Goal: Transaction & Acquisition: Purchase product/service

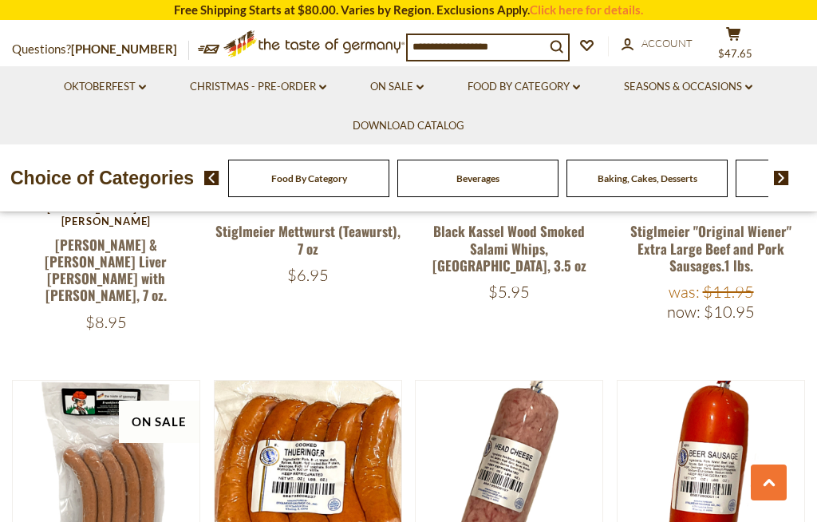
scroll to position [2507, 0]
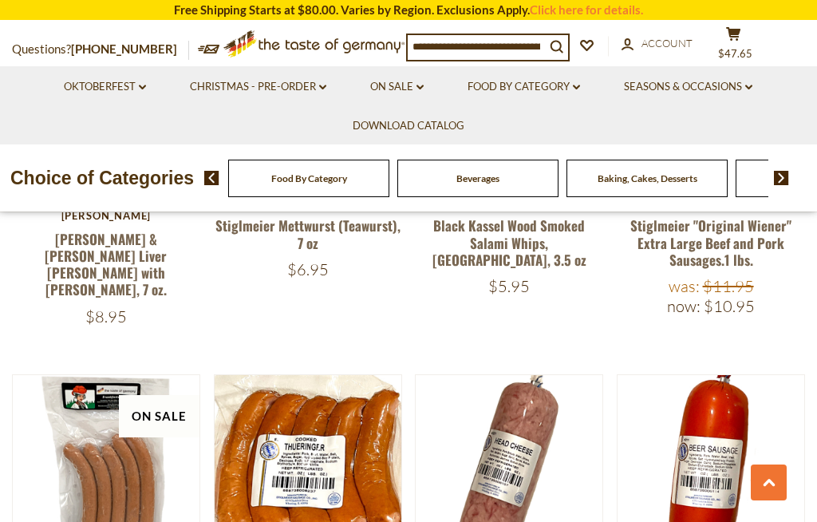
click at [746, 459] on article "Quick View Stiglmeier Stiglmeier "Bierwurst" German Ham Bologna, 1 lbs. $9.95" at bounding box center [710, 521] width 188 height 294
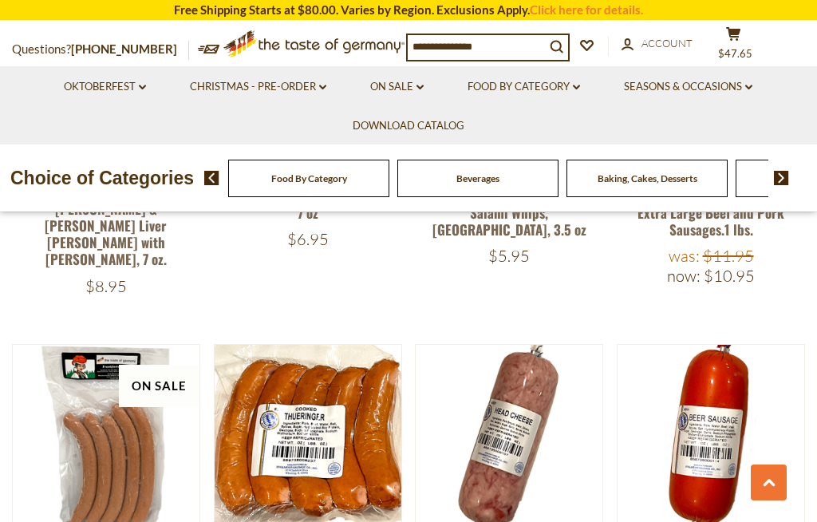
scroll to position [2536, 0]
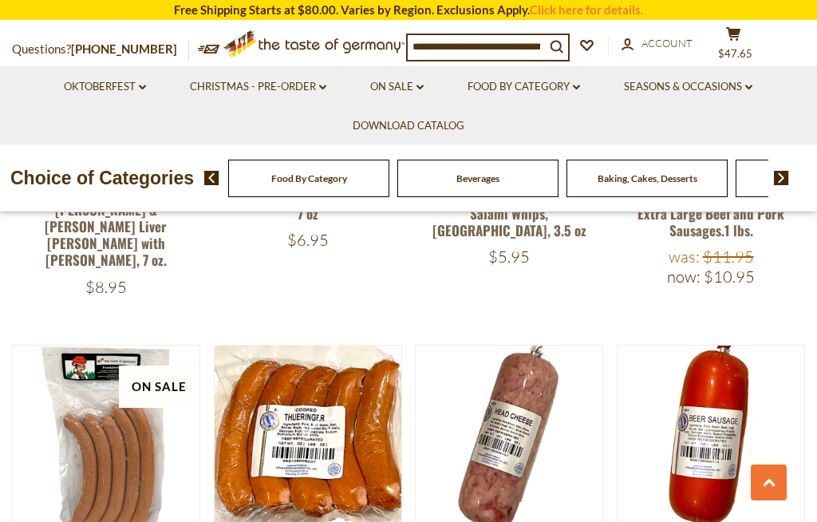
click at [525, 215] on button "Quick View" at bounding box center [509, 197] width 108 height 36
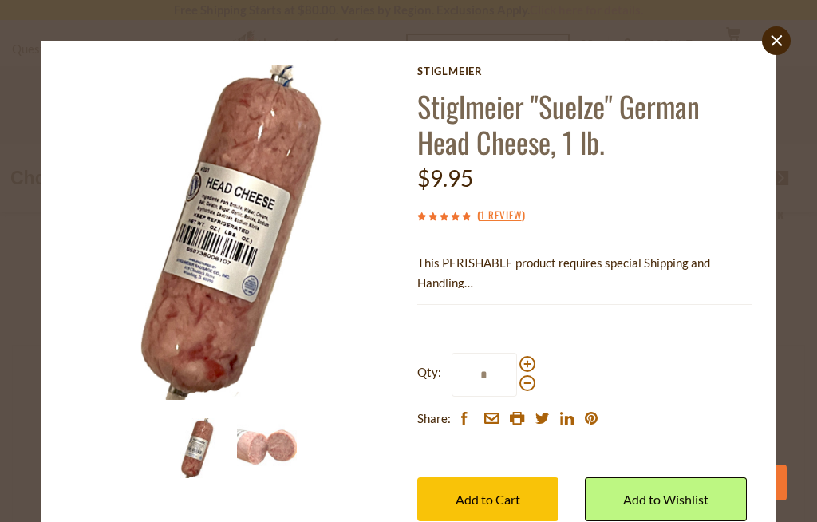
click at [519, 486] on button "Add to Cart" at bounding box center [487, 499] width 141 height 44
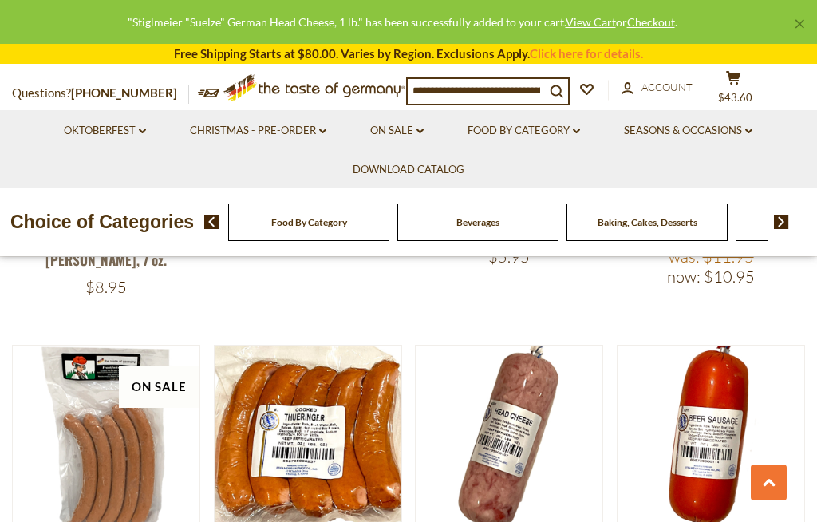
click at [728, 215] on button "Quick View" at bounding box center [711, 197] width 108 height 36
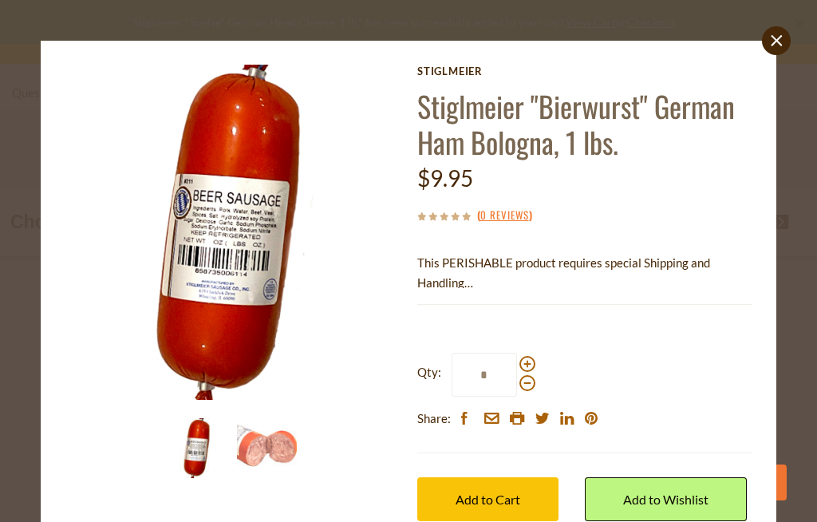
click at [504, 491] on span "Add to Cart" at bounding box center [487, 498] width 65 height 15
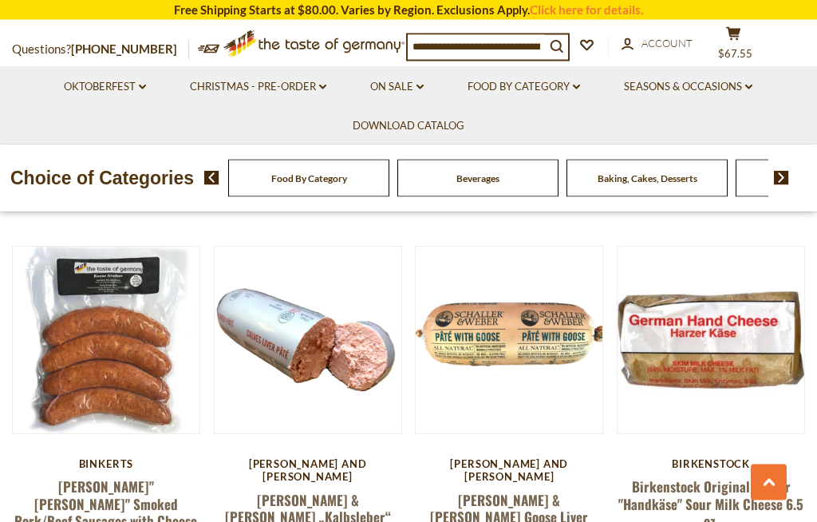
scroll to position [3374, 0]
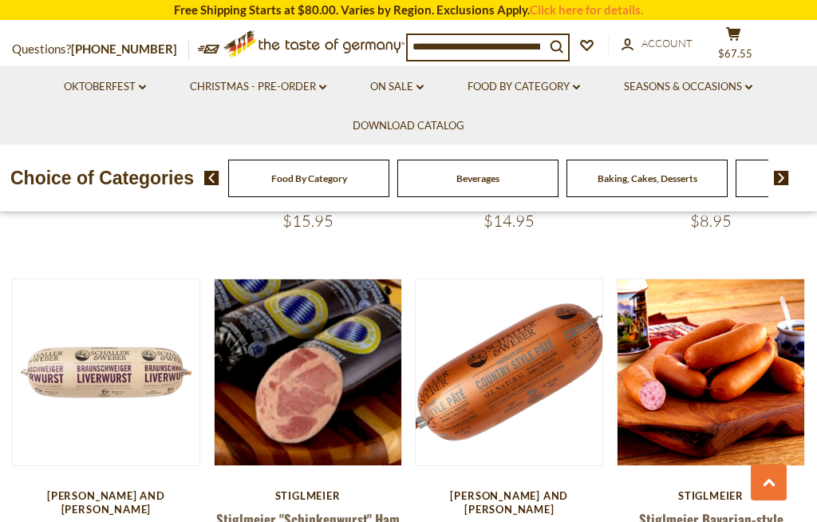
scroll to position [1810, 0]
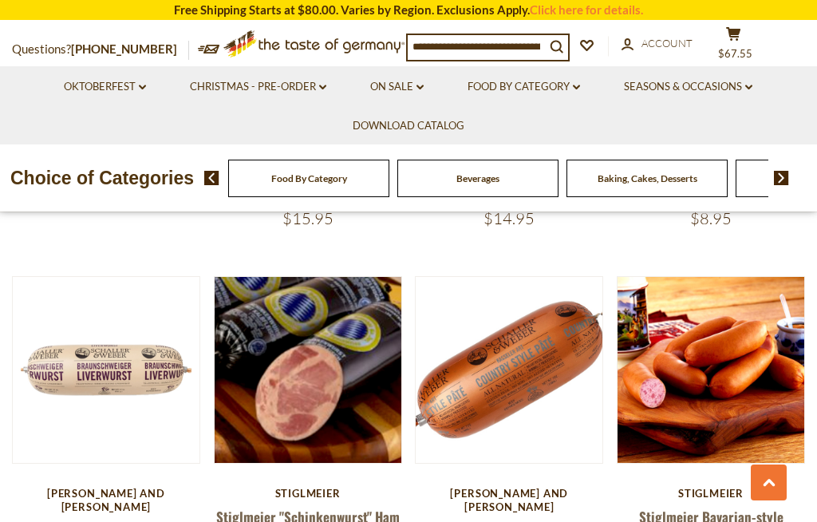
click at [529, 147] on button "Quick View" at bounding box center [509, 129] width 108 height 36
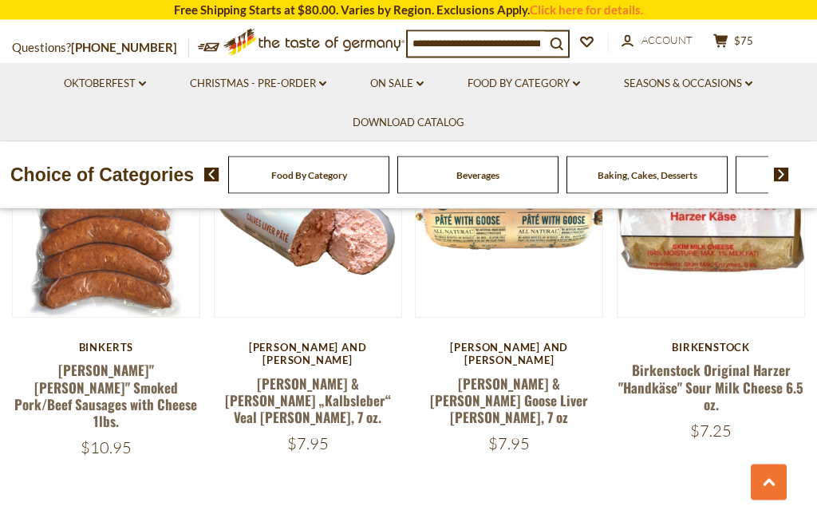
scroll to position [3532, 0]
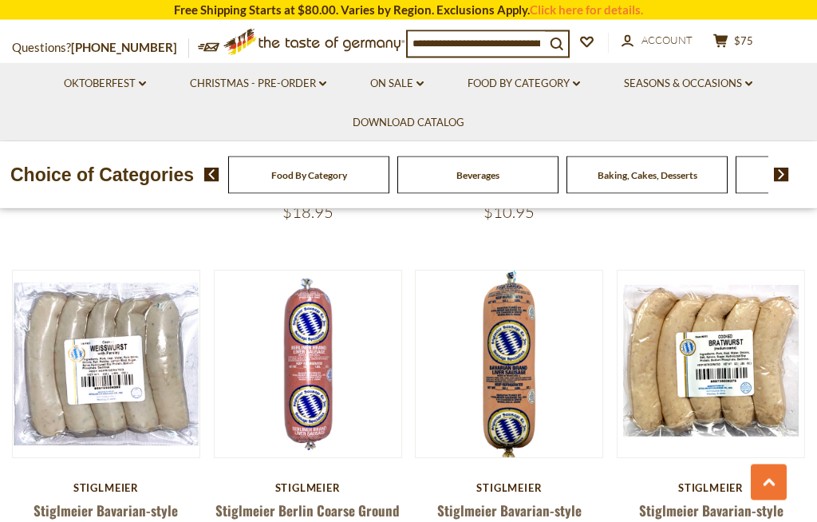
scroll to position [1131, 0]
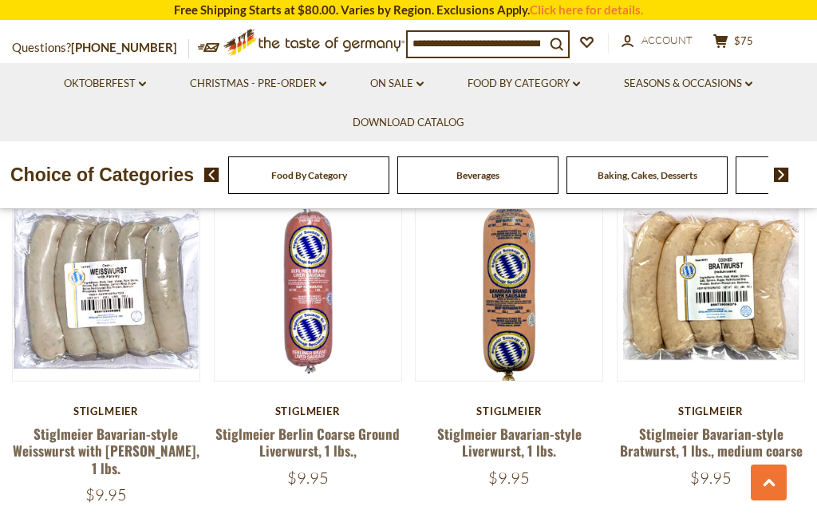
click at [531, 64] on button "Quick View" at bounding box center [509, 46] width 108 height 36
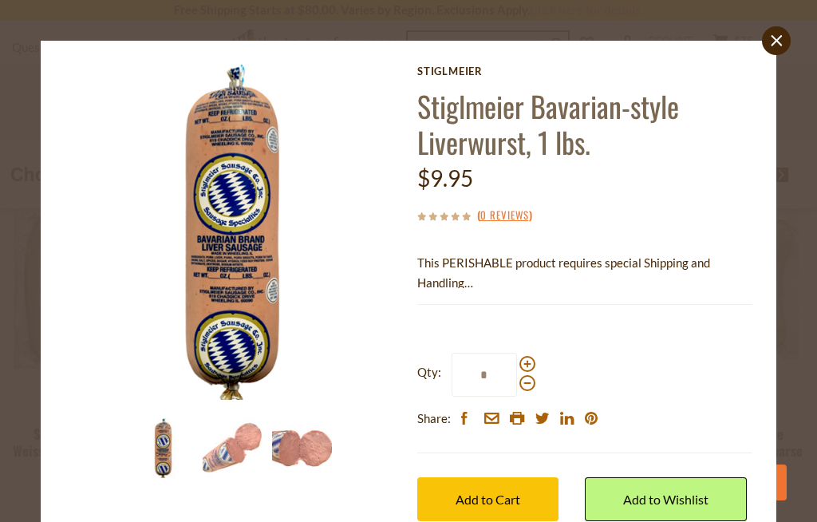
click at [513, 491] on span "Add to Cart" at bounding box center [487, 498] width 65 height 15
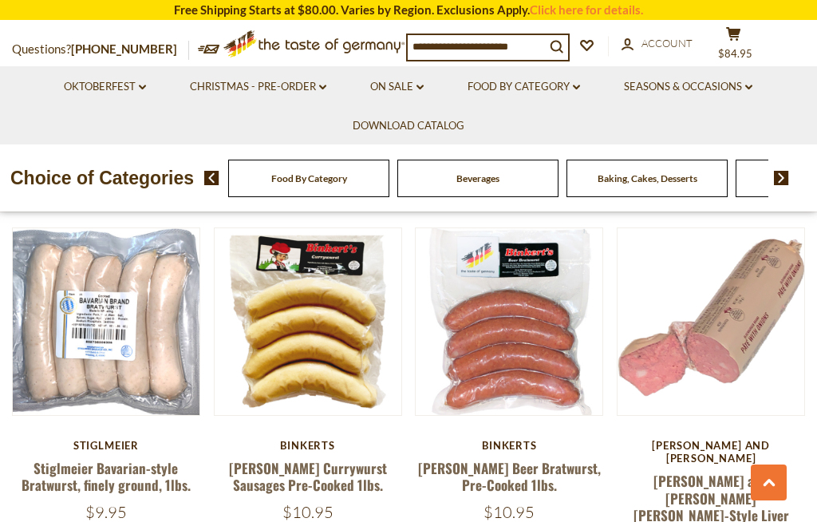
scroll to position [1438, 0]
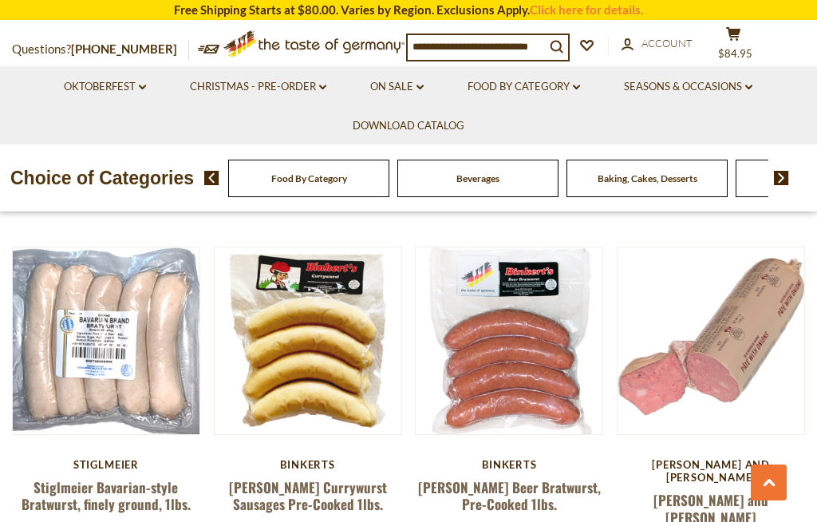
click at [727, 117] on button "Quick View" at bounding box center [711, 99] width 108 height 36
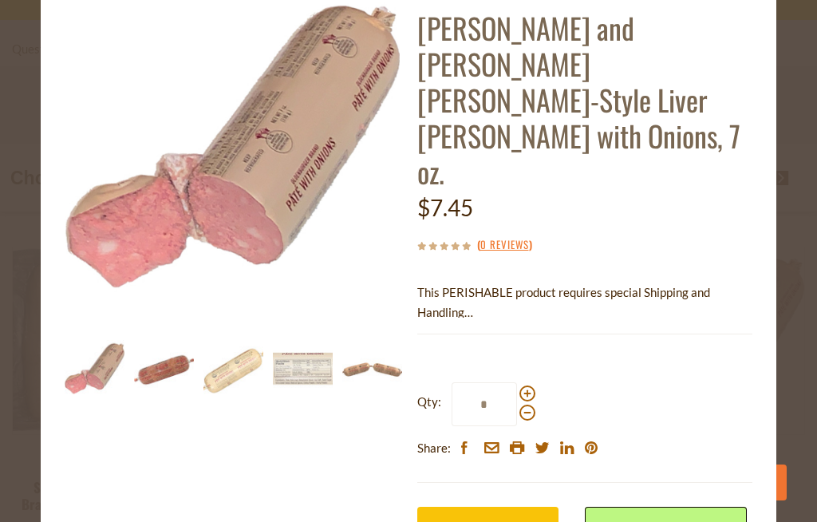
scroll to position [80, 0]
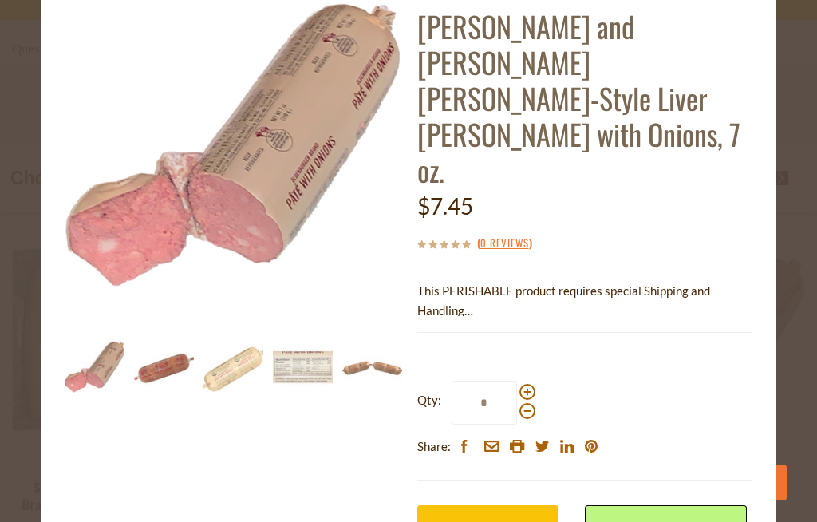
click at [518, 519] on span "Add to Cart" at bounding box center [487, 526] width 65 height 15
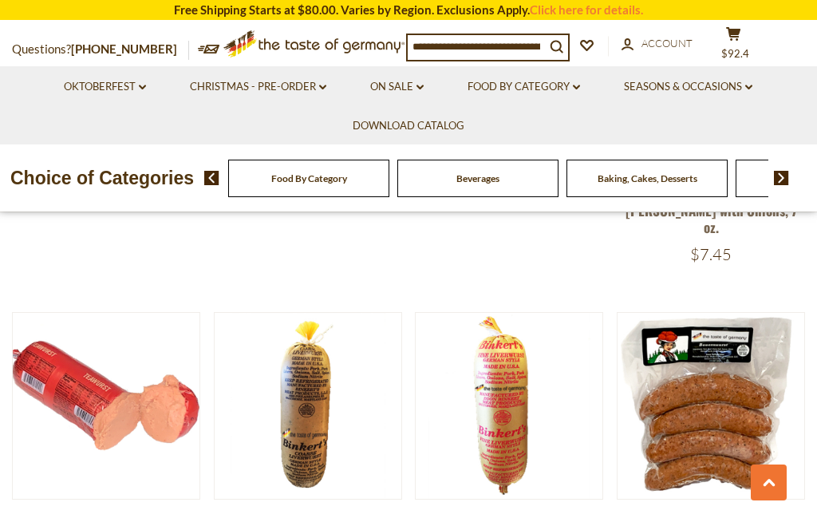
scroll to position [1776, 0]
click at [749, 47] on span "$92.4" at bounding box center [735, 53] width 28 height 13
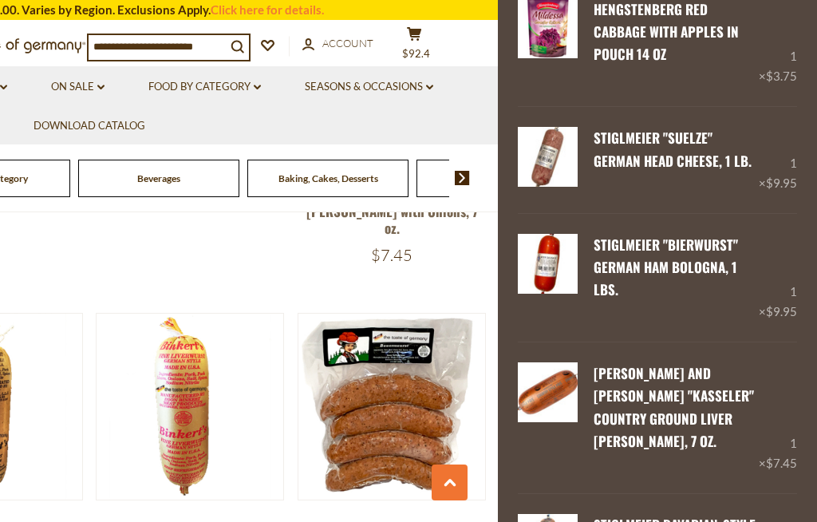
scroll to position [363, 0]
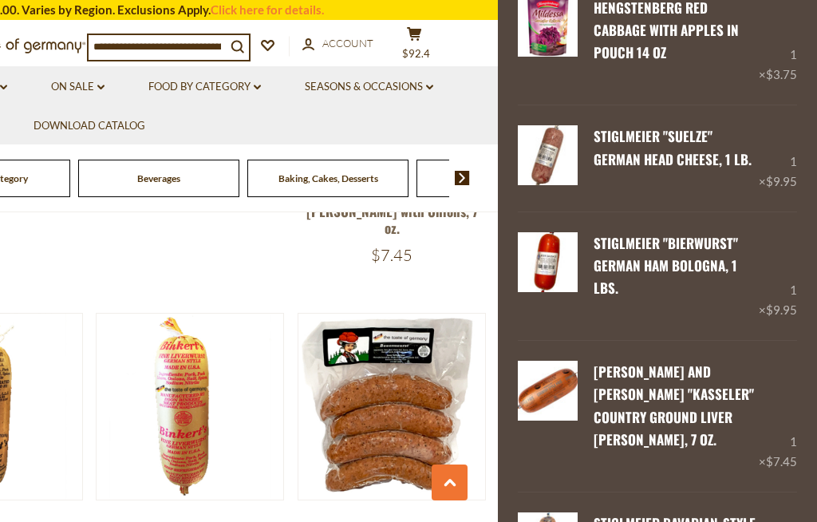
click at [671, 455] on link "Remove" at bounding box center [657, 462] width 49 height 14
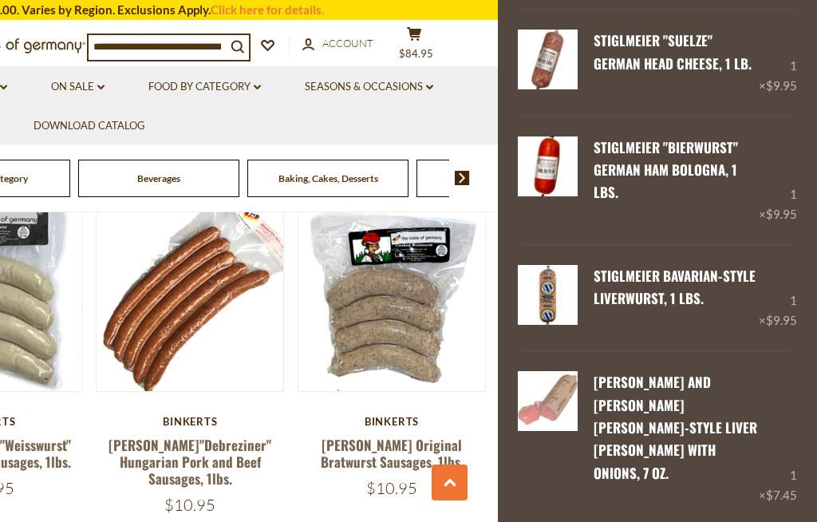
scroll to position [462, 0]
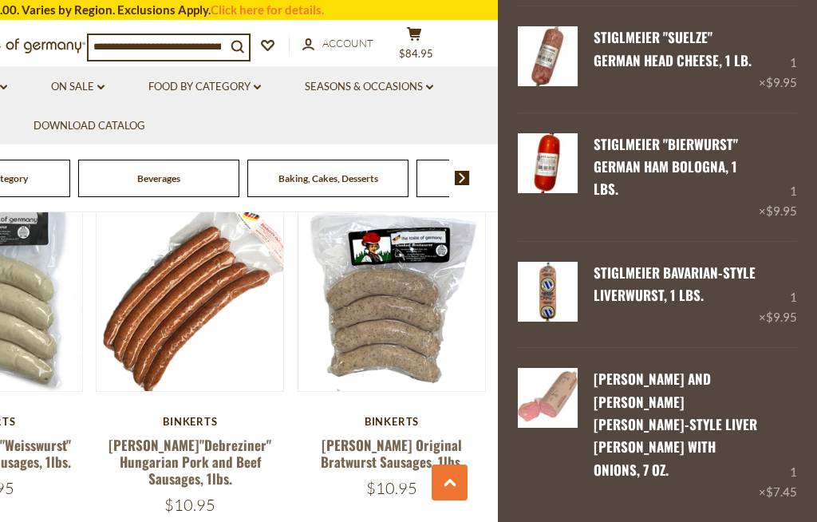
click at [779, 375] on div "1 × $7.45" at bounding box center [777, 434] width 38 height 133
click at [672, 486] on link "Remove" at bounding box center [657, 493] width 49 height 14
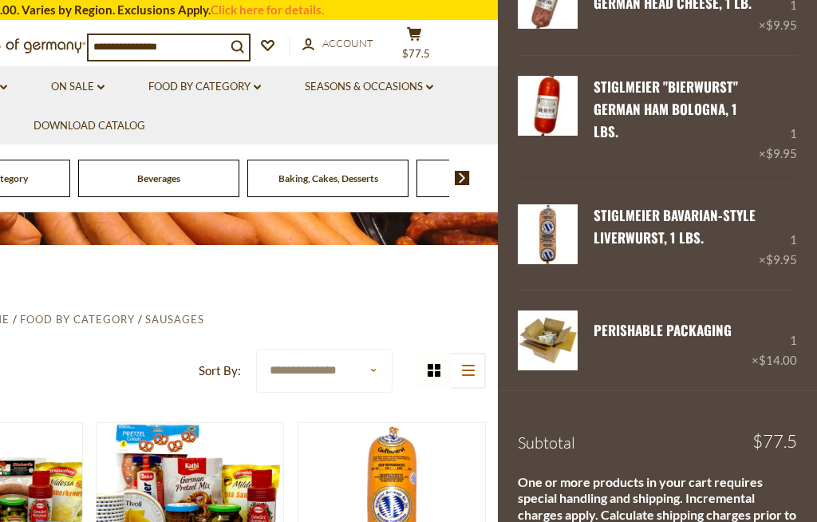
scroll to position [0, 0]
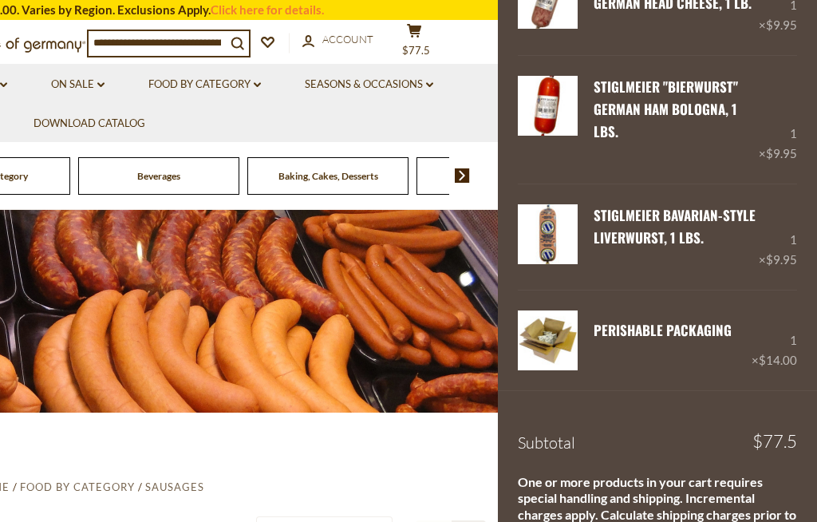
click at [216, 77] on link "Food By Category dropdown_arrow" at bounding box center [204, 85] width 112 height 18
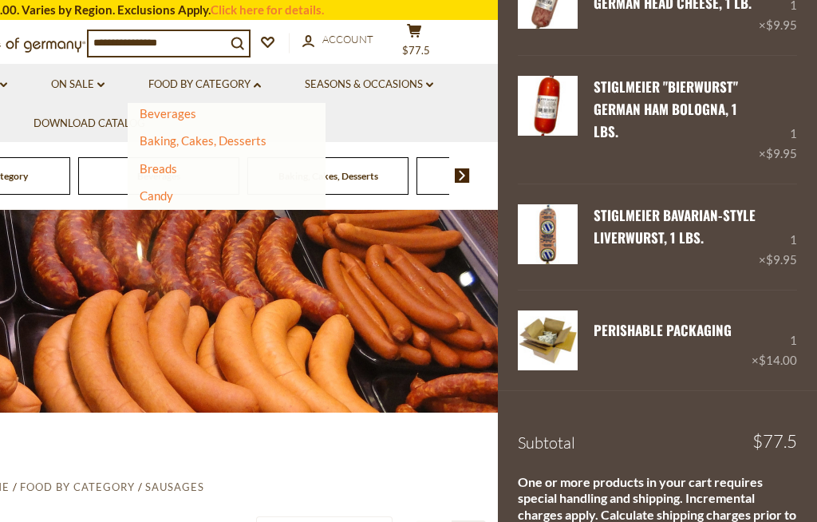
scroll to position [99, 0]
click at [223, 134] on link "Baking, Cakes, Desserts" at bounding box center [203, 137] width 127 height 14
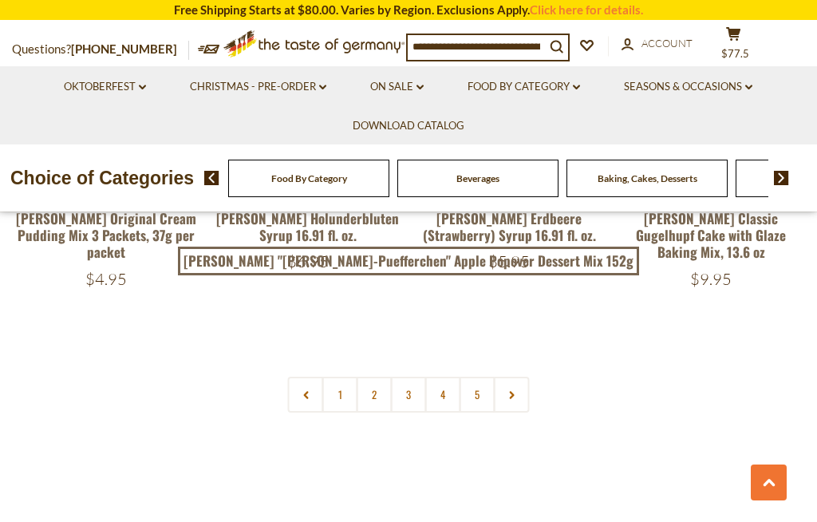
scroll to position [3462, 0]
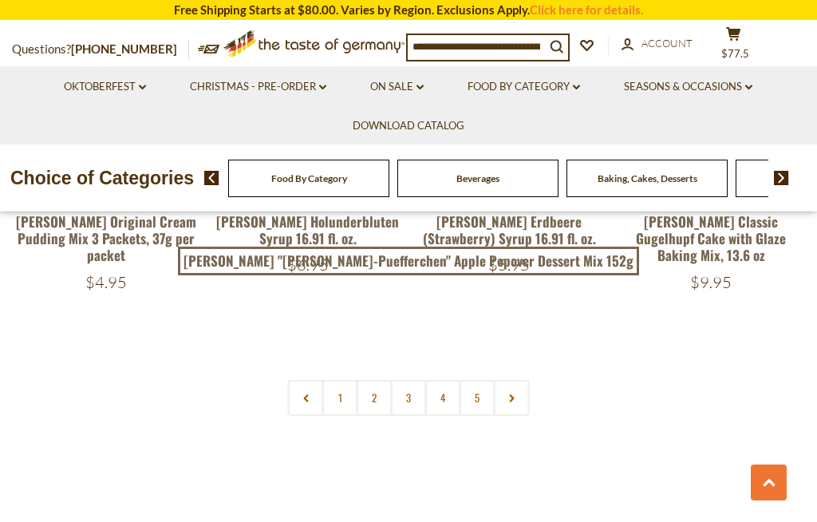
click at [371, 380] on link "2" at bounding box center [374, 398] width 36 height 36
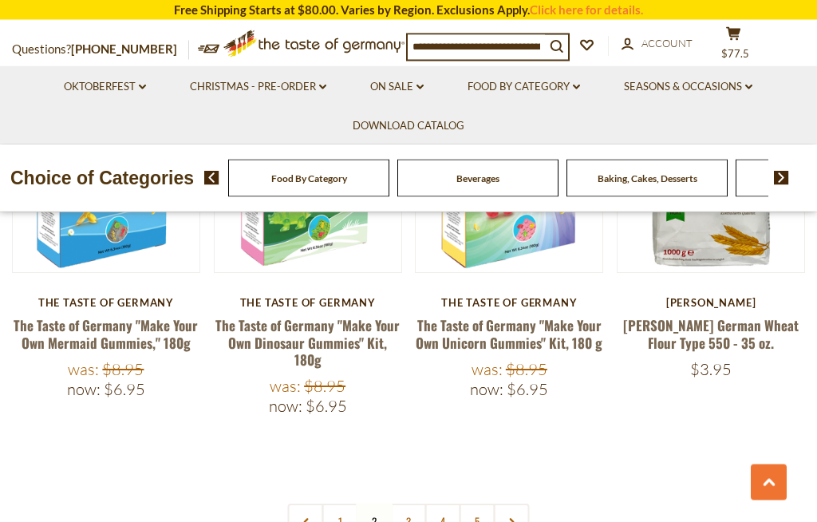
scroll to position [3393, 0]
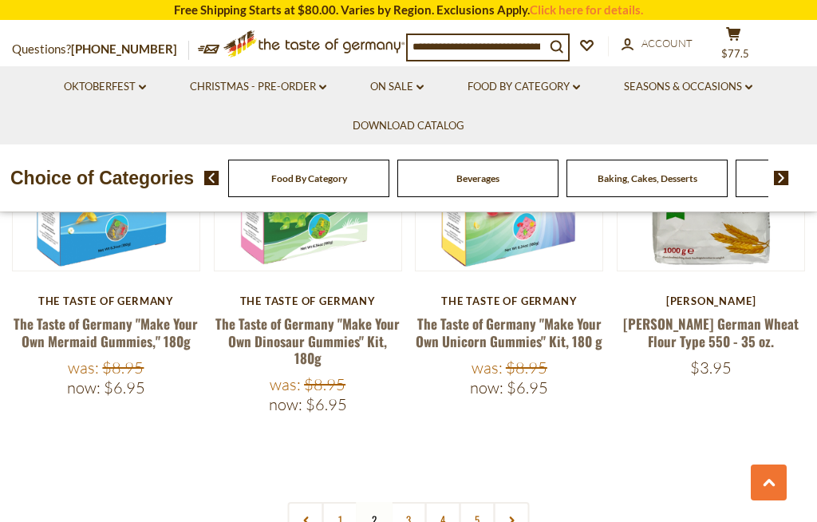
click at [420, 502] on link "3" at bounding box center [409, 520] width 36 height 36
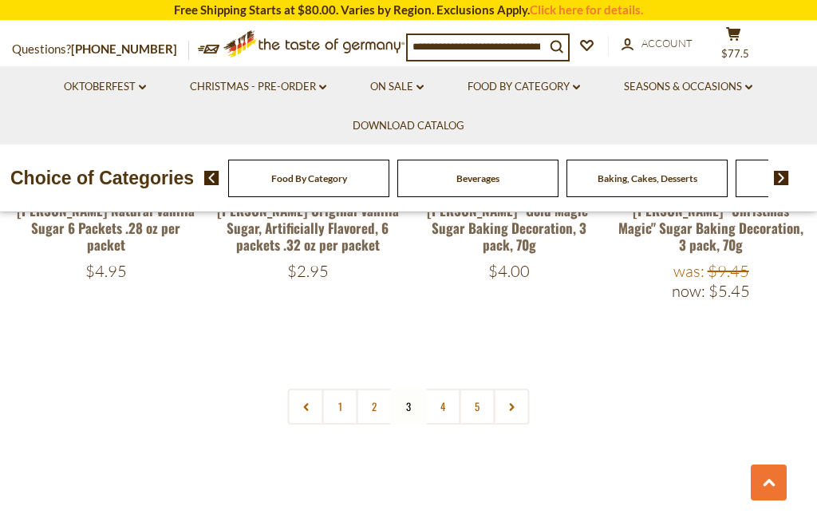
scroll to position [3464, 0]
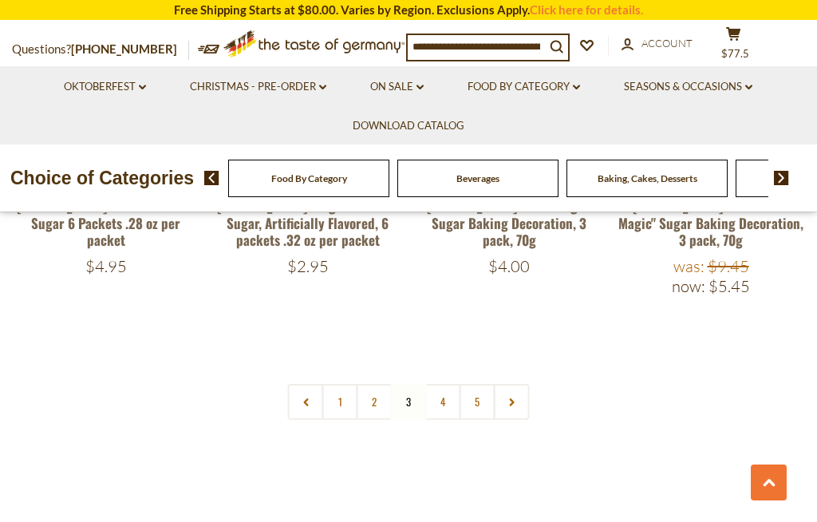
click at [475, 384] on link "5" at bounding box center [477, 402] width 36 height 36
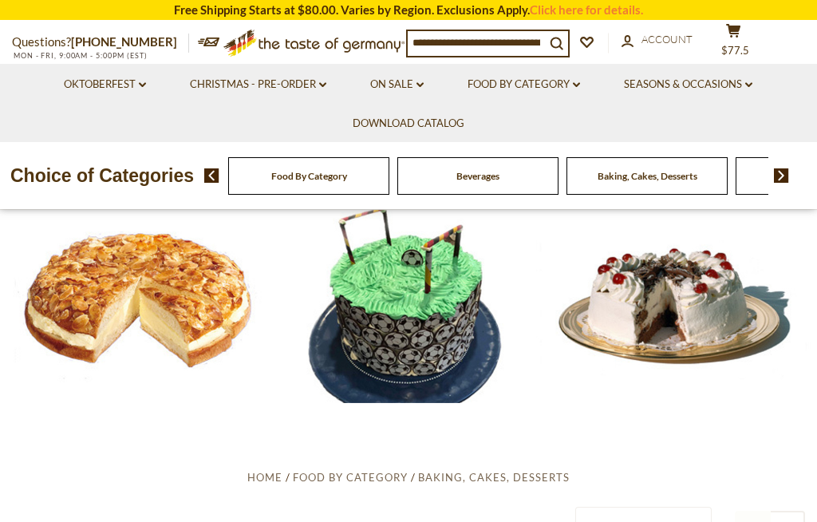
scroll to position [0, 0]
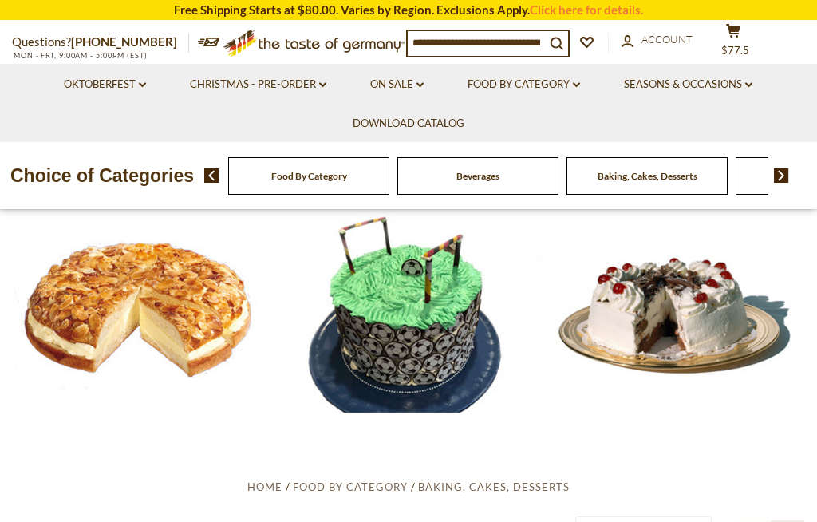
click at [531, 80] on link "Food By Category dropdown_arrow" at bounding box center [523, 85] width 112 height 18
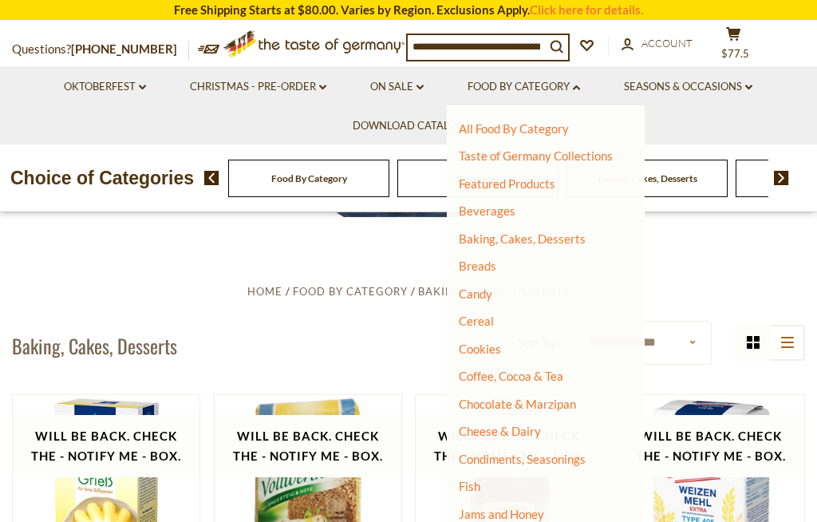
scroll to position [199, 0]
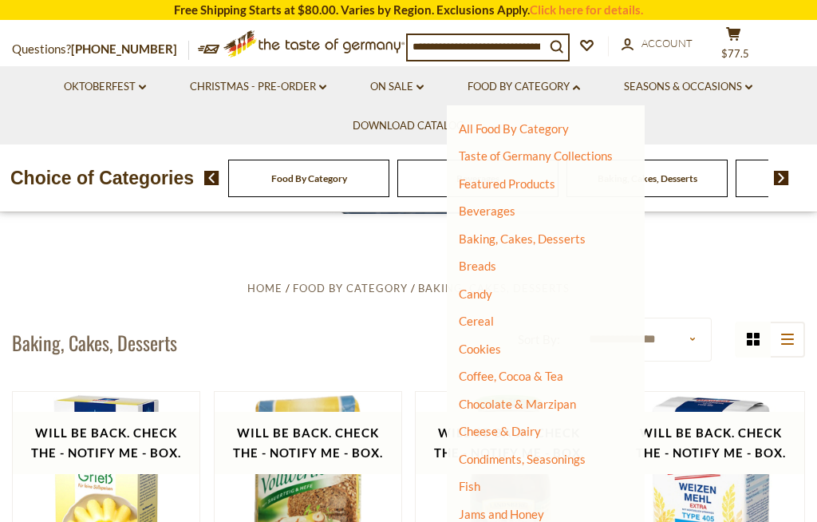
click at [496, 427] on link "Cheese & Dairy" at bounding box center [500, 430] width 82 height 14
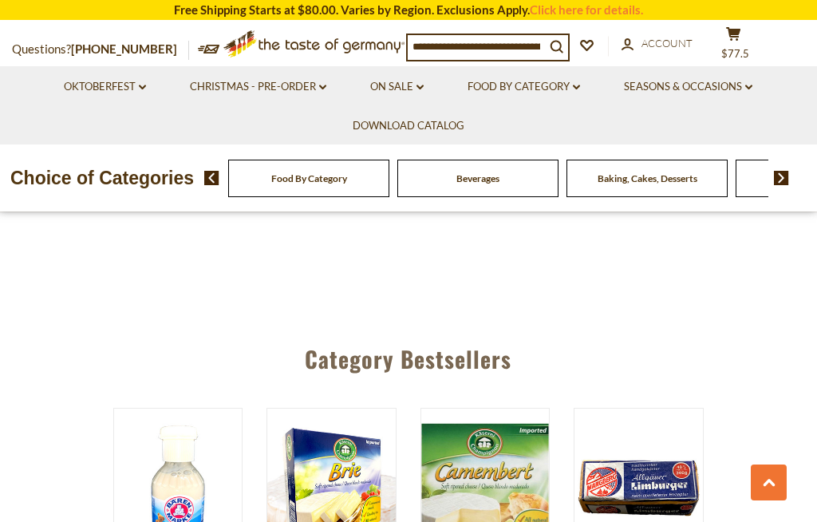
scroll to position [2117, 0]
